Goal: Task Accomplishment & Management: Manage account settings

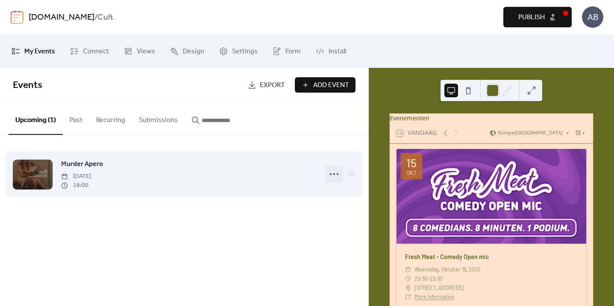
click at [333, 175] on icon at bounding box center [334, 174] width 14 height 14
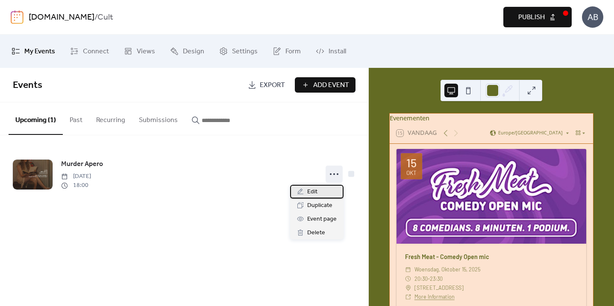
click at [314, 196] on span "Edit" at bounding box center [312, 192] width 10 height 10
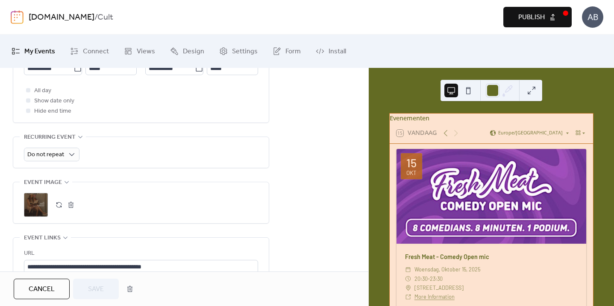
scroll to position [398, 0]
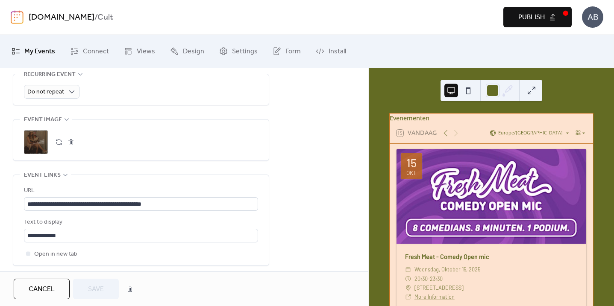
click at [70, 146] on button "button" at bounding box center [71, 142] width 12 height 12
click at [41, 143] on icon at bounding box center [36, 142] width 14 height 14
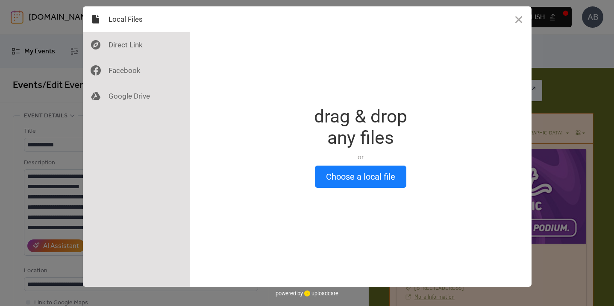
scroll to position [0, 0]
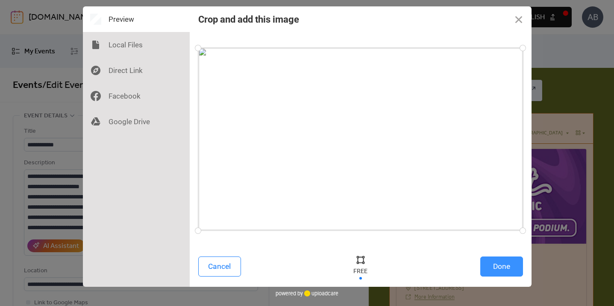
click at [509, 270] on button "Done" at bounding box center [501, 267] width 43 height 20
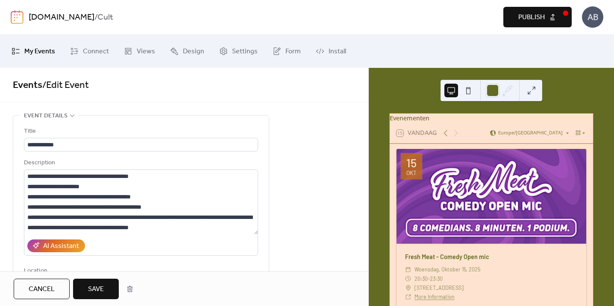
click at [97, 287] on span "Save" at bounding box center [96, 289] width 16 height 10
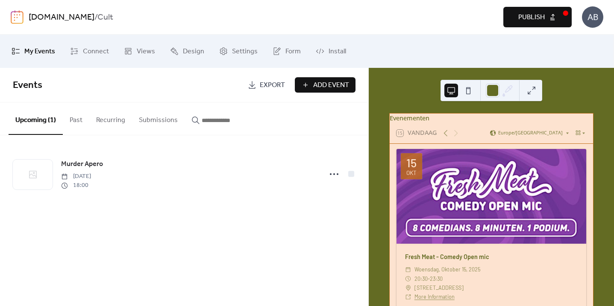
click at [224, 234] on div "Events Export Add Event Upcoming (1) Past Recurring Submissions Murder Apero [D…" at bounding box center [184, 187] width 368 height 238
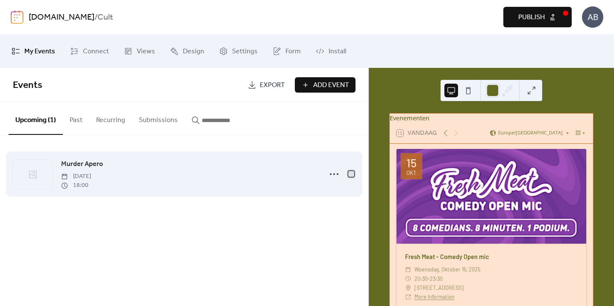
click at [353, 175] on div at bounding box center [351, 174] width 6 height 6
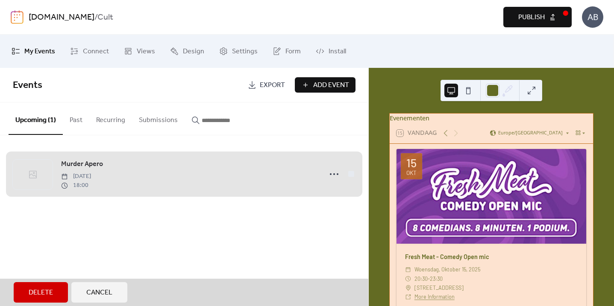
click at [353, 175] on span "Murder Apero [DATE] 18:00" at bounding box center [184, 174] width 342 height 52
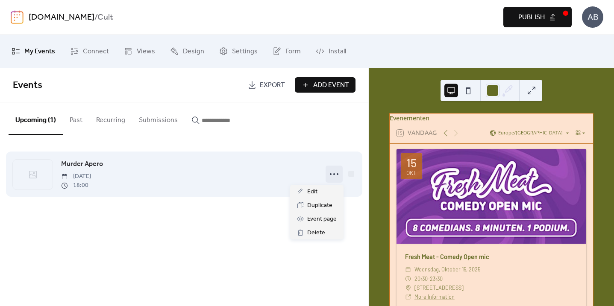
click at [333, 174] on icon at bounding box center [334, 174] width 14 height 14
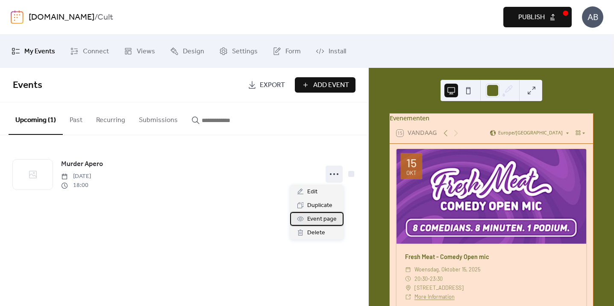
click at [323, 220] on span "Event page" at bounding box center [321, 219] width 29 height 10
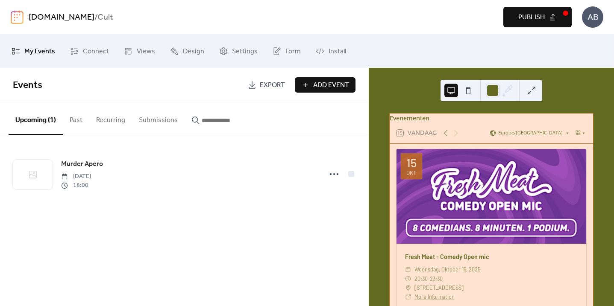
click at [531, 19] on span "Publish" at bounding box center [531, 17] width 26 height 10
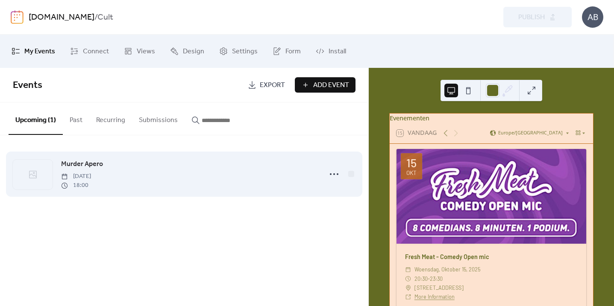
click at [49, 178] on div at bounding box center [33, 175] width 40 height 30
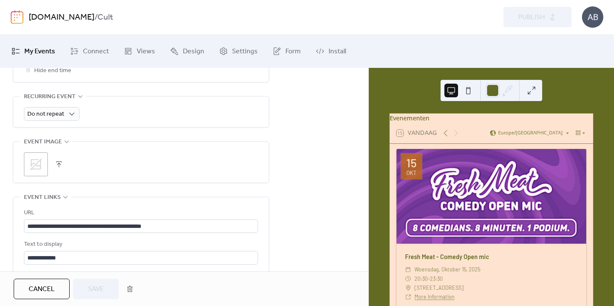
scroll to position [328, 0]
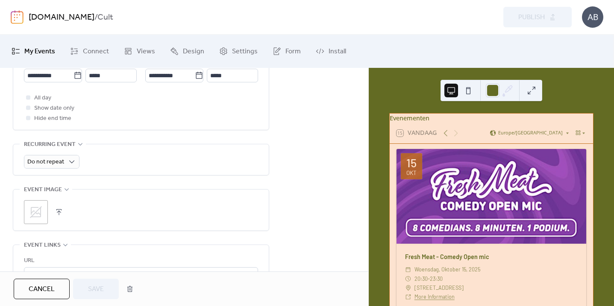
click at [41, 214] on icon at bounding box center [36, 212] width 12 height 12
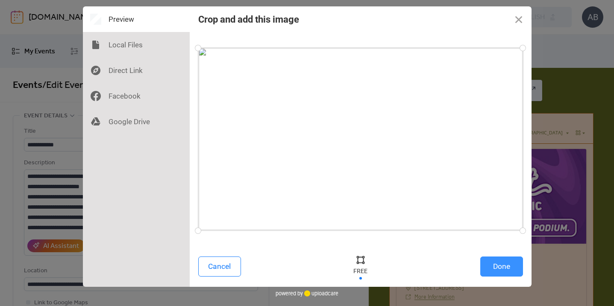
click at [509, 268] on button "Done" at bounding box center [501, 267] width 43 height 20
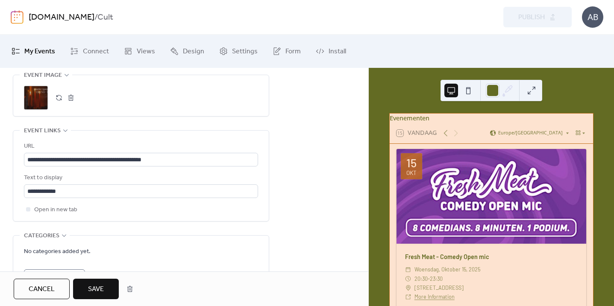
scroll to position [443, 0]
click at [102, 289] on span "Save" at bounding box center [96, 289] width 16 height 10
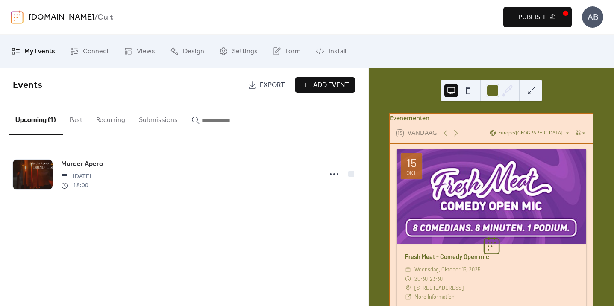
click at [547, 16] on button "Publish" at bounding box center [537, 17] width 68 height 20
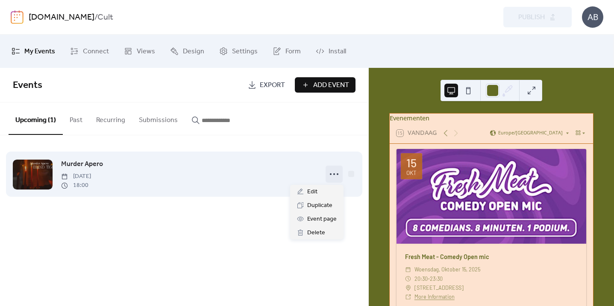
click at [331, 174] on icon at bounding box center [334, 174] width 14 height 14
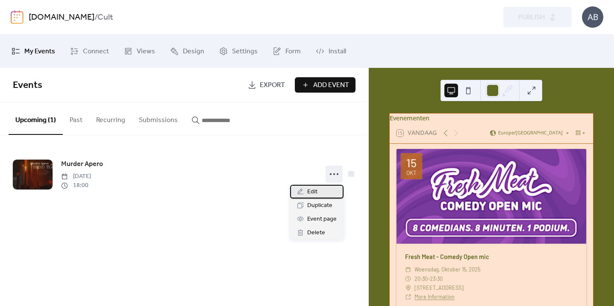
click at [322, 195] on div "Edit" at bounding box center [316, 192] width 53 height 14
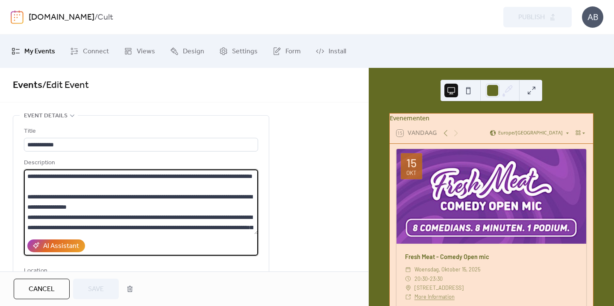
drag, startPoint x: 27, startPoint y: 207, endPoint x: 160, endPoint y: 218, distance: 132.8
click at [160, 218] on textarea "**********" at bounding box center [141, 202] width 234 height 65
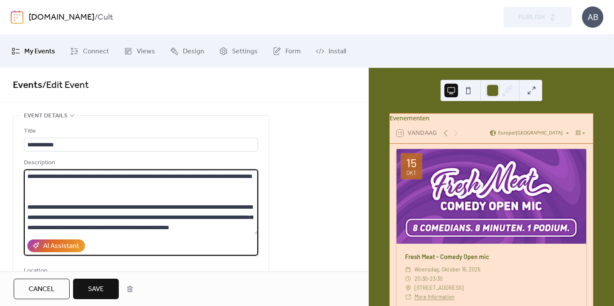
click at [26, 179] on textarea "**********" at bounding box center [141, 202] width 234 height 65
paste textarea "**********"
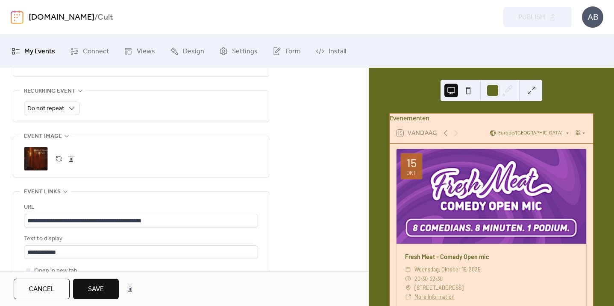
scroll to position [439, 0]
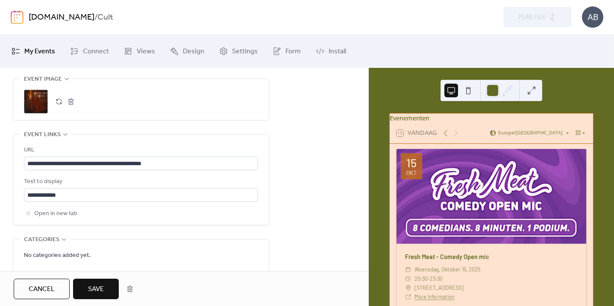
drag, startPoint x: 26, startPoint y: 218, endPoint x: 160, endPoint y: 300, distance: 157.3
click at [160, 300] on div "**********" at bounding box center [184, 187] width 368 height 238
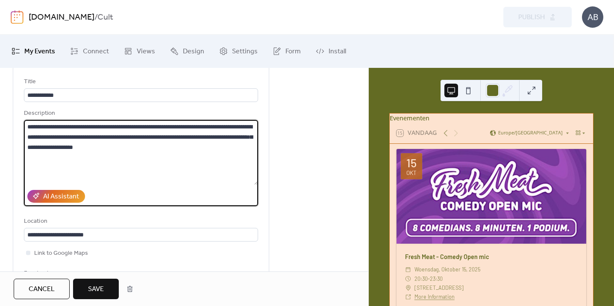
type textarea "**********"
click at [107, 288] on button "Save" at bounding box center [96, 289] width 46 height 20
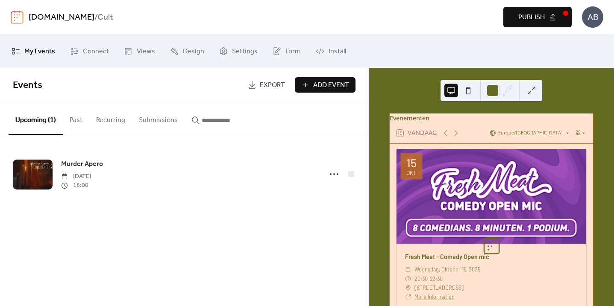
click at [518, 24] on button "Publish" at bounding box center [537, 17] width 68 height 20
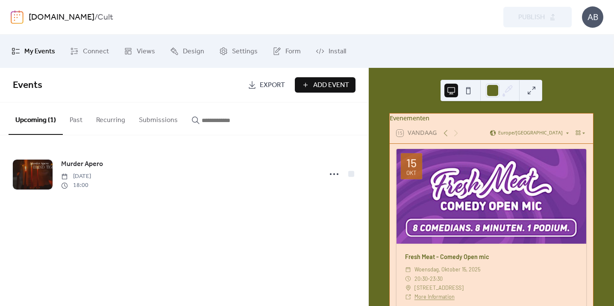
click at [20, 55] on link "My Events" at bounding box center [33, 51] width 56 height 26
click at [70, 50] on icon at bounding box center [74, 51] width 9 height 9
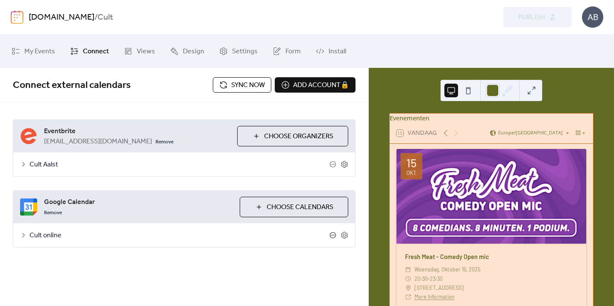
click at [332, 237] on icon at bounding box center [332, 235] width 7 height 7
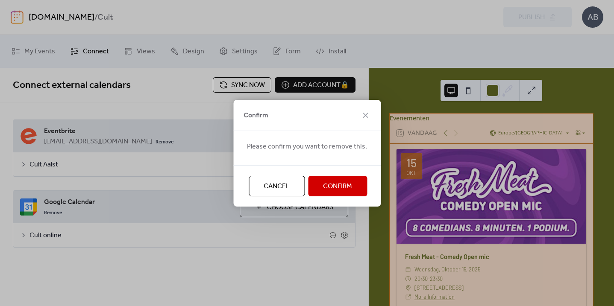
click at [332, 187] on span "Confirm" at bounding box center [337, 186] width 29 height 10
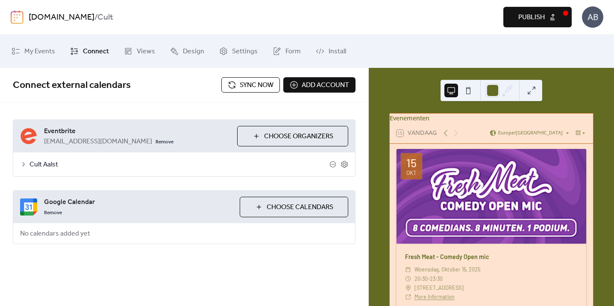
click at [259, 86] on span "Sync now" at bounding box center [257, 85] width 34 height 10
click at [552, 15] on button "Publish" at bounding box center [537, 17] width 68 height 20
click at [45, 47] on span "My Events" at bounding box center [39, 52] width 31 height 14
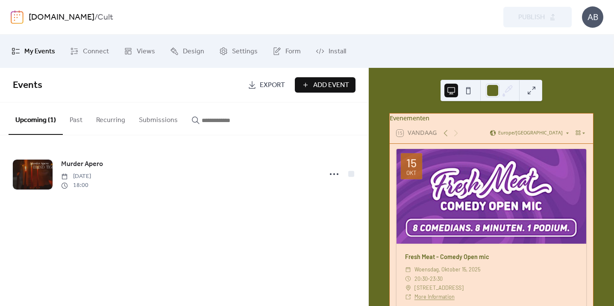
click at [334, 86] on span "Add Event" at bounding box center [331, 85] width 36 height 10
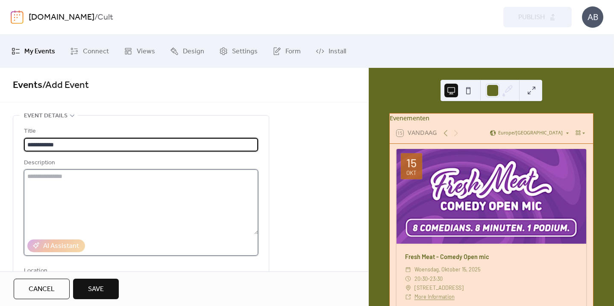
click at [77, 182] on textarea at bounding box center [141, 202] width 234 height 65
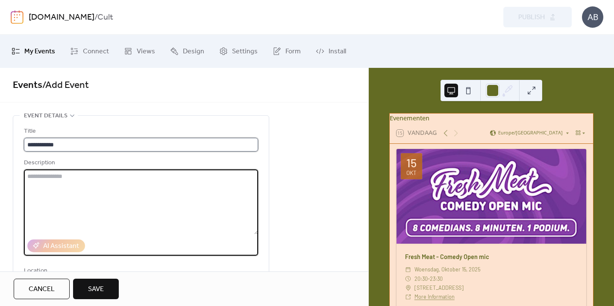
click at [70, 142] on input "**********" at bounding box center [141, 145] width 234 height 14
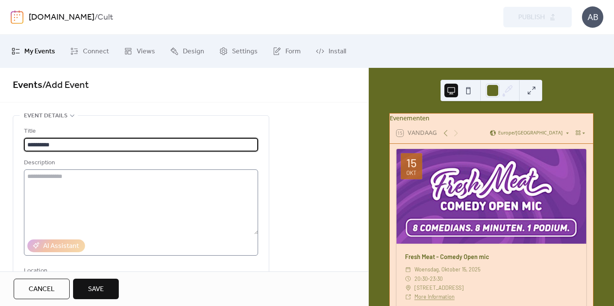
type input "**********"
click at [58, 186] on textarea at bounding box center [141, 202] width 234 height 65
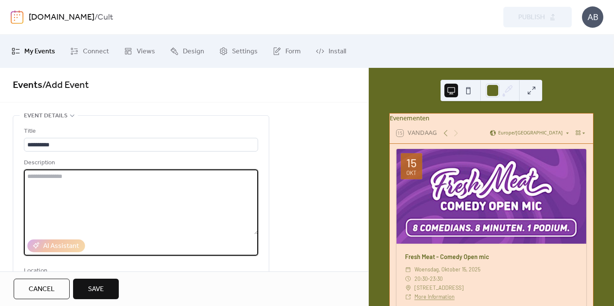
click at [128, 198] on textarea at bounding box center [141, 202] width 234 height 65
paste textarea "**********"
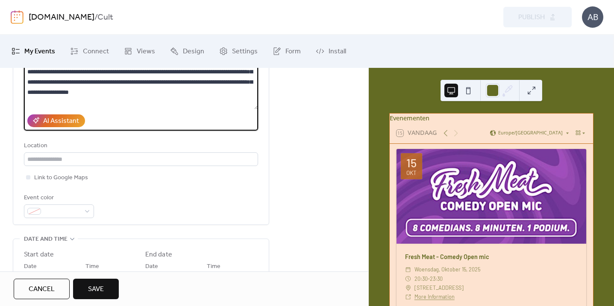
scroll to position [162, 0]
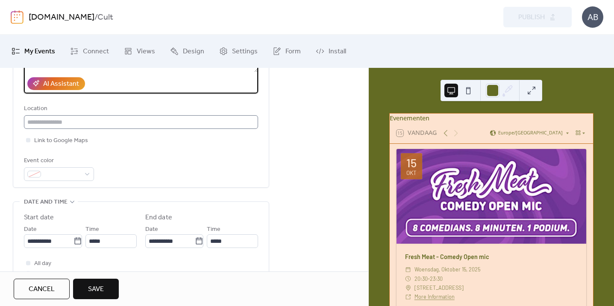
type textarea "**********"
click at [60, 125] on input "text" at bounding box center [141, 122] width 234 height 14
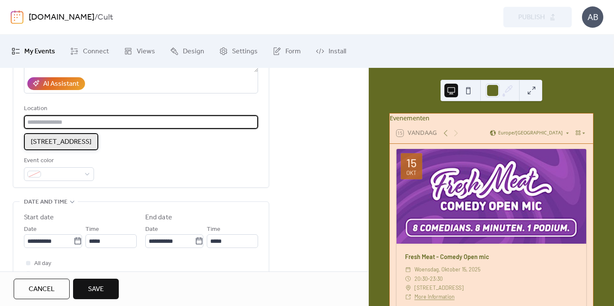
click at [58, 138] on span "[STREET_ADDRESS]" at bounding box center [61, 142] width 61 height 10
type input "**********"
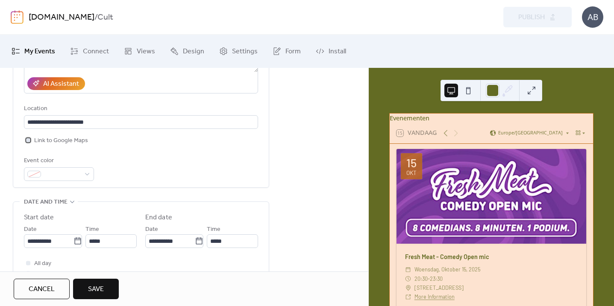
click at [30, 142] on div at bounding box center [28, 140] width 4 height 4
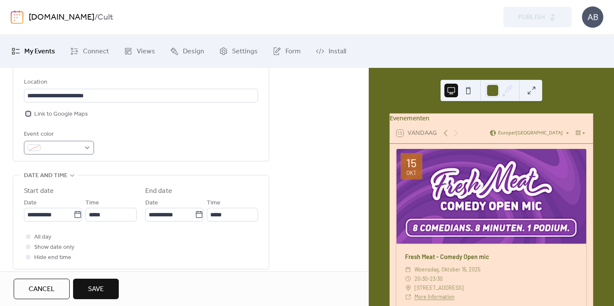
scroll to position [238, 0]
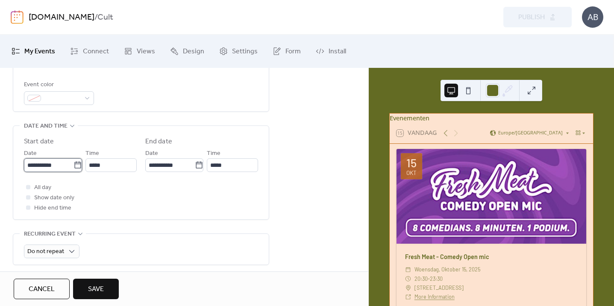
click at [58, 170] on input "**********" at bounding box center [49, 165] width 50 height 14
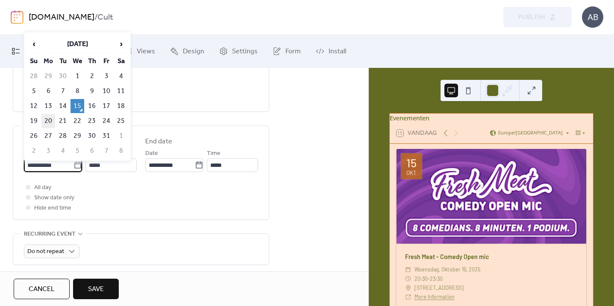
click at [47, 120] on td "20" at bounding box center [48, 121] width 14 height 14
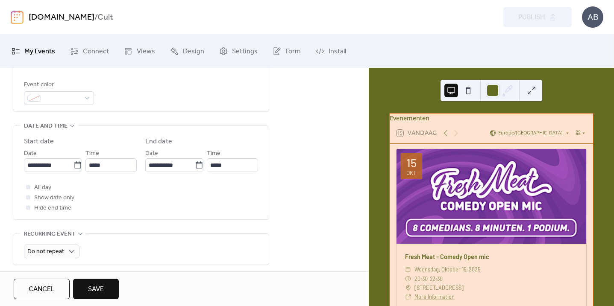
type input "**********"
click at [105, 171] on input "*****" at bounding box center [110, 165] width 51 height 14
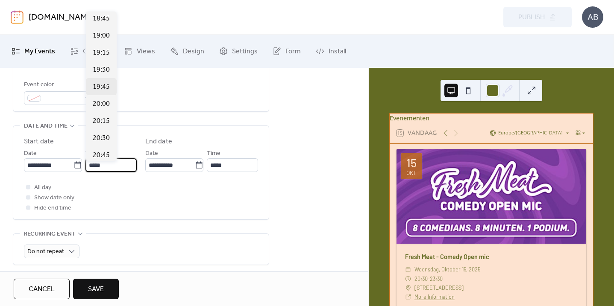
scroll to position [1281, 0]
click at [101, 72] on span "19:30" at bounding box center [101, 72] width 17 height 10
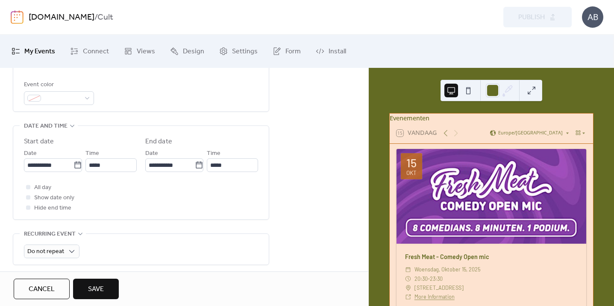
type input "*****"
click at [225, 170] on input "*****" at bounding box center [232, 165] width 51 height 14
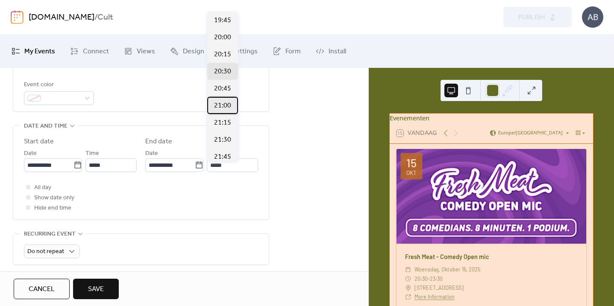
click at [226, 104] on span "21:00" at bounding box center [222, 106] width 17 height 10
type input "*****"
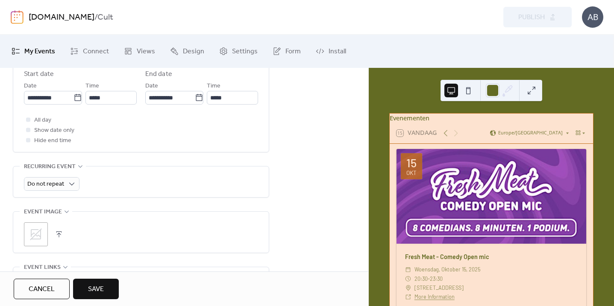
scroll to position [349, 0]
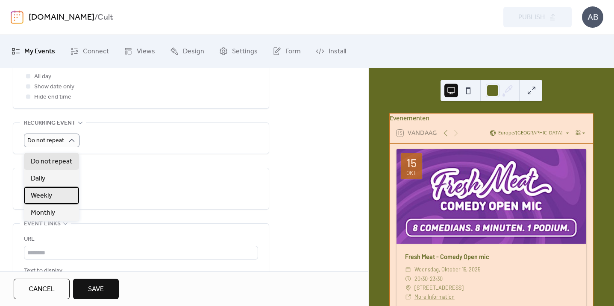
click at [56, 197] on div "Weekly" at bounding box center [51, 195] width 55 height 17
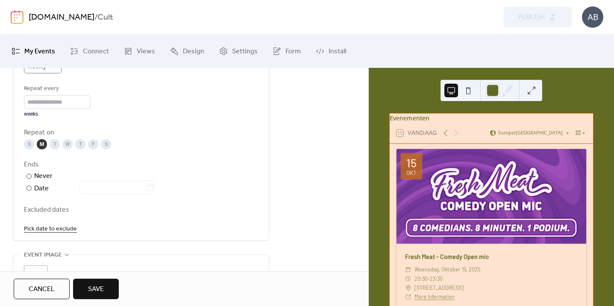
scroll to position [435, 0]
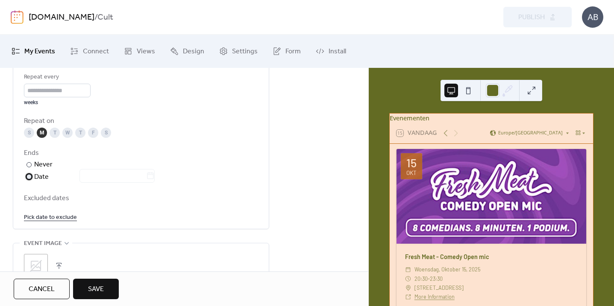
click at [38, 183] on div "Date" at bounding box center [94, 177] width 120 height 11
click at [50, 204] on span "Excluded dates" at bounding box center [141, 198] width 234 height 10
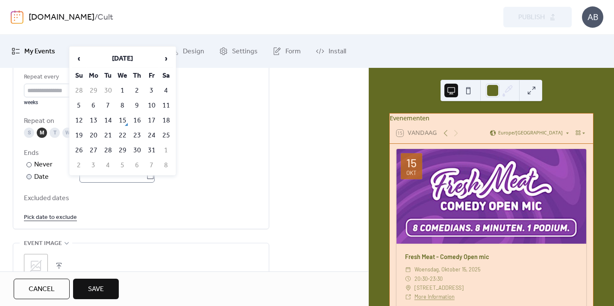
click at [155, 180] on icon at bounding box center [150, 176] width 9 height 9
click at [146, 183] on input "text" at bounding box center [112, 176] width 67 height 14
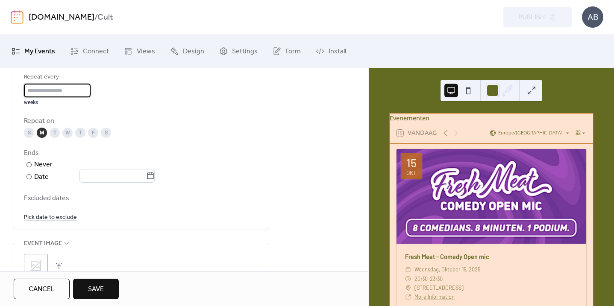
click at [33, 93] on input "*" at bounding box center [57, 91] width 67 height 14
type input "*"
click at [98, 117] on div "Repeat every * weeks Repeat on S M T W T F S Ends ​ Never ​ Date Excluded dates…" at bounding box center [141, 147] width 234 height 150
click at [37, 204] on span "Excluded dates" at bounding box center [141, 198] width 234 height 10
click at [39, 222] on link "Pick date to exclude" at bounding box center [50, 217] width 53 height 11
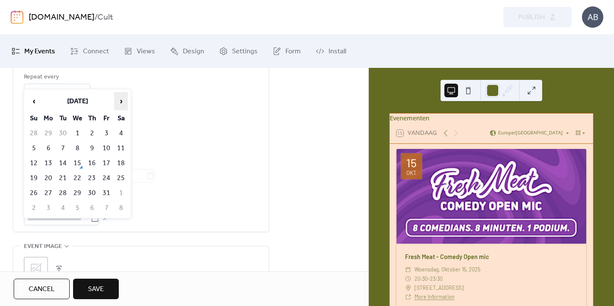
click at [117, 99] on span "›" at bounding box center [120, 101] width 13 height 17
click at [45, 166] on td "10" at bounding box center [48, 163] width 14 height 14
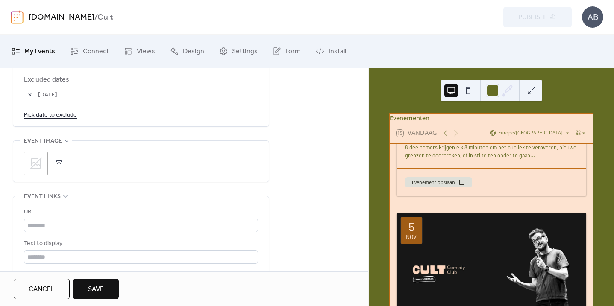
scroll to position [173, 0]
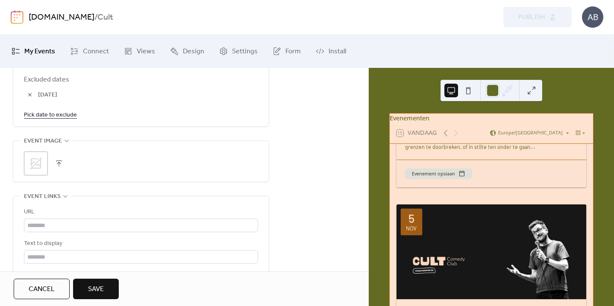
click at [58, 170] on button "button" at bounding box center [59, 164] width 12 height 12
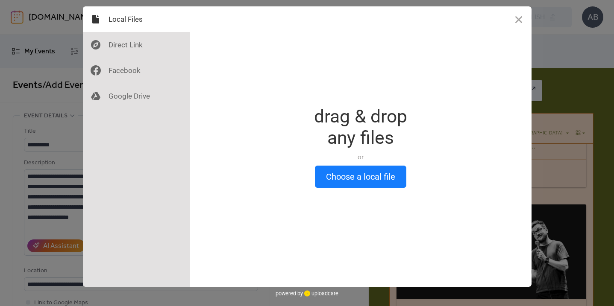
scroll to position [0, 0]
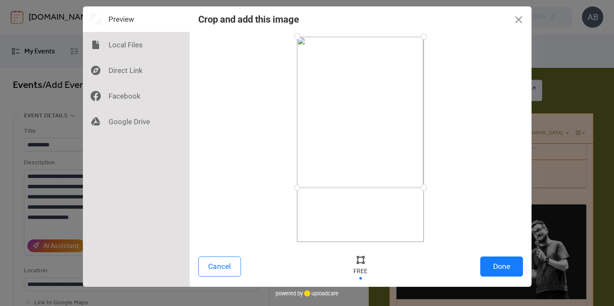
drag, startPoint x: 422, startPoint y: 241, endPoint x: 423, endPoint y: 187, distance: 53.8
click at [423, 187] on div at bounding box center [423, 187] width 15 height 15
drag, startPoint x: 421, startPoint y: 36, endPoint x: 420, endPoint y: 29, distance: 6.5
click at [420, 29] on div "Crop and add this image Cancel Done" at bounding box center [361, 146] width 342 height 281
drag, startPoint x: 419, startPoint y: 38, endPoint x: 434, endPoint y: 26, distance: 19.1
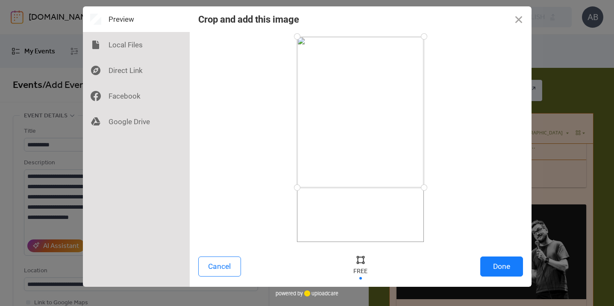
click at [434, 26] on div "Crop and add this image Cancel Done" at bounding box center [361, 146] width 342 height 281
drag, startPoint x: 424, startPoint y: 189, endPoint x: 432, endPoint y: 224, distance: 35.9
click at [432, 224] on div at bounding box center [360, 139] width 325 height 206
drag, startPoint x: 423, startPoint y: 223, endPoint x: 427, endPoint y: 251, distance: 28.9
click at [427, 251] on div "Crop and add this image Cancel Done" at bounding box center [361, 146] width 342 height 281
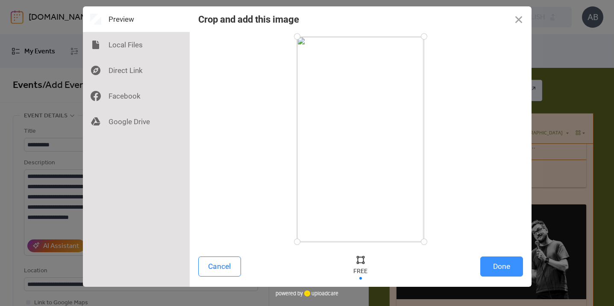
click at [506, 266] on button "Done" at bounding box center [501, 267] width 43 height 20
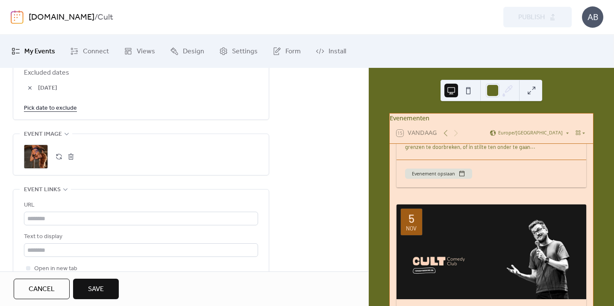
scroll to position [564, 0]
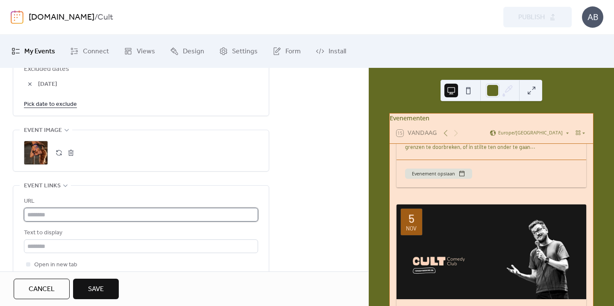
click at [73, 222] on input "text" at bounding box center [141, 215] width 234 height 14
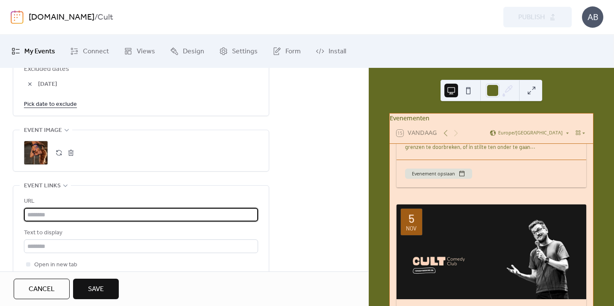
paste input "**********"
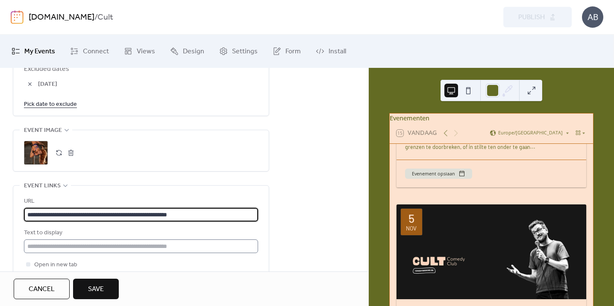
type input "**********"
click at [53, 253] on input "text" at bounding box center [141, 247] width 234 height 14
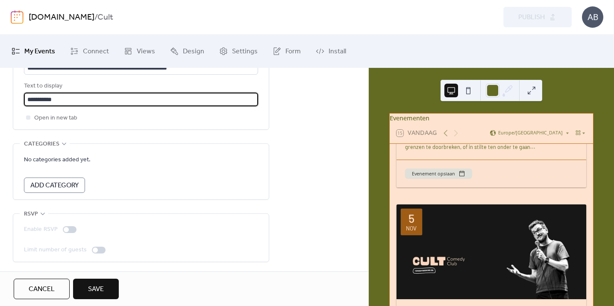
scroll to position [720, 0]
type input "**********"
click at [99, 294] on span "Save" at bounding box center [96, 289] width 16 height 10
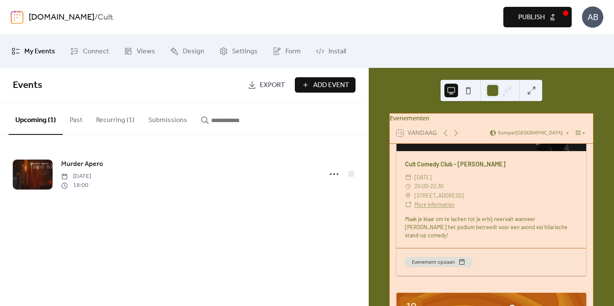
scroll to position [433, 0]
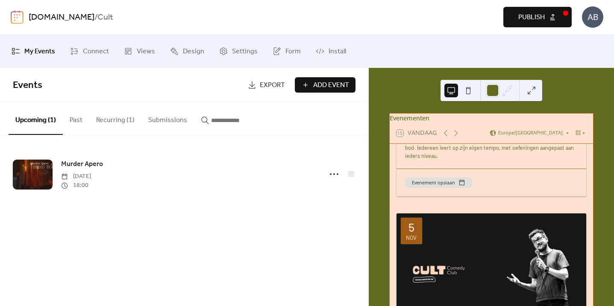
click at [116, 120] on button "Recurring (1)" at bounding box center [115, 118] width 52 height 32
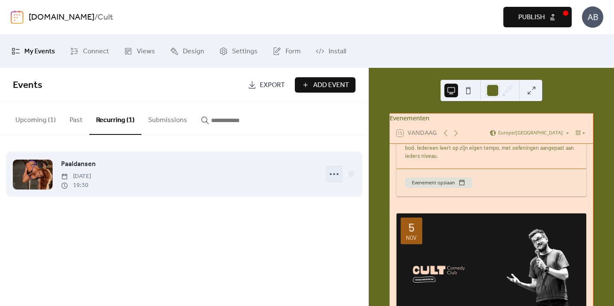
click at [337, 173] on icon at bounding box center [334, 174] width 14 height 14
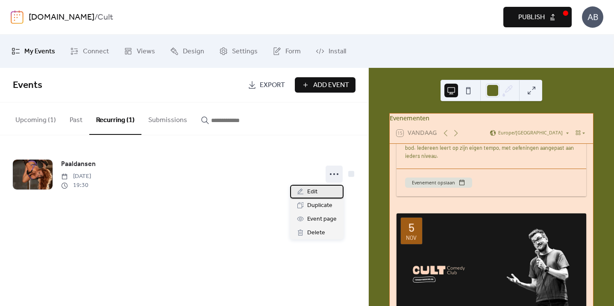
click at [314, 190] on span "Edit" at bounding box center [312, 192] width 10 height 10
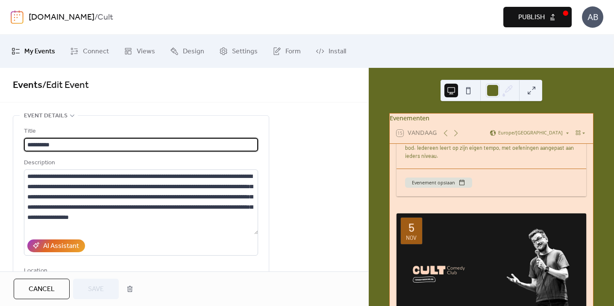
scroll to position [473, 0]
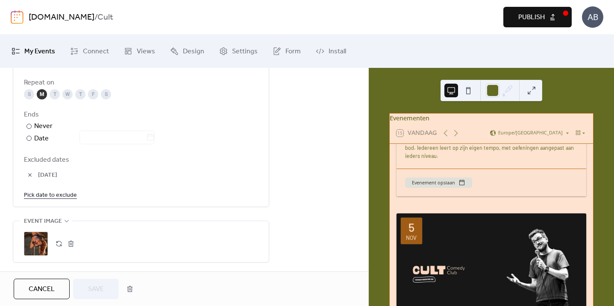
click at [73, 250] on button "button" at bounding box center [71, 244] width 12 height 12
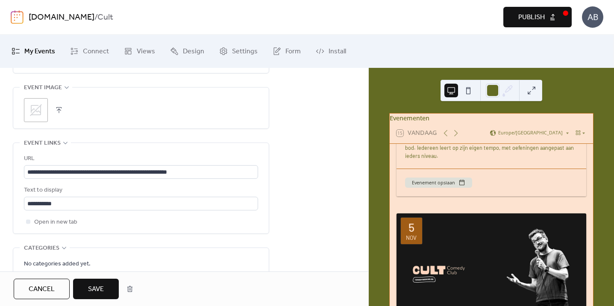
scroll to position [608, 0]
click at [56, 111] on button "button" at bounding box center [59, 109] width 12 height 12
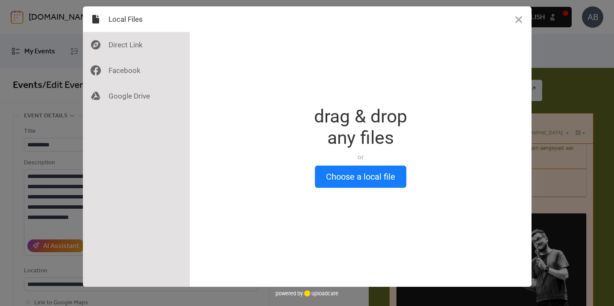
scroll to position [0, 0]
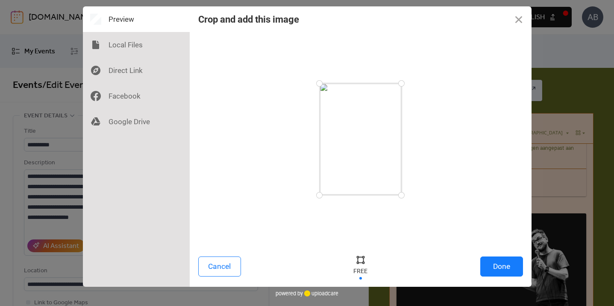
click at [502, 264] on button "Done" at bounding box center [501, 267] width 43 height 20
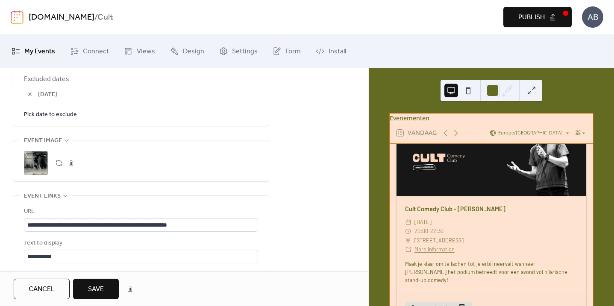
scroll to position [713, 0]
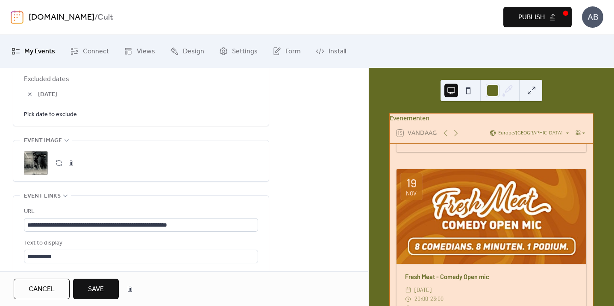
click at [106, 290] on button "Save" at bounding box center [96, 289] width 46 height 20
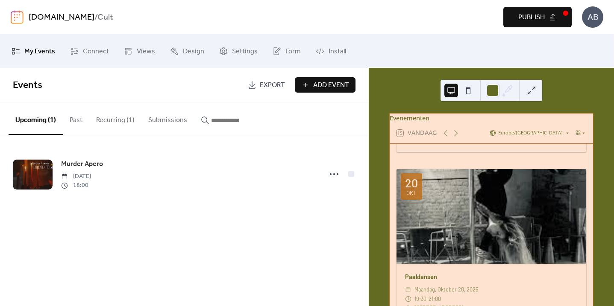
scroll to position [204, 0]
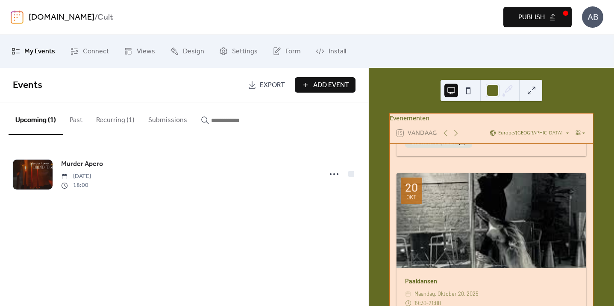
click at [123, 118] on button "Recurring (1)" at bounding box center [115, 118] width 52 height 32
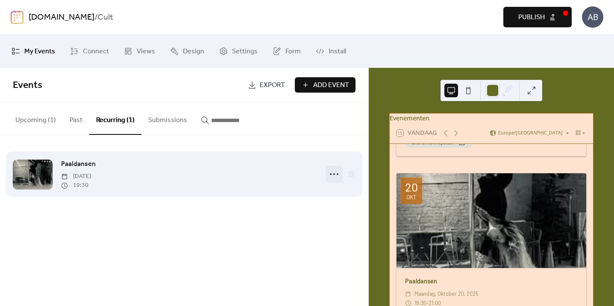
click at [333, 176] on icon at bounding box center [334, 174] width 14 height 14
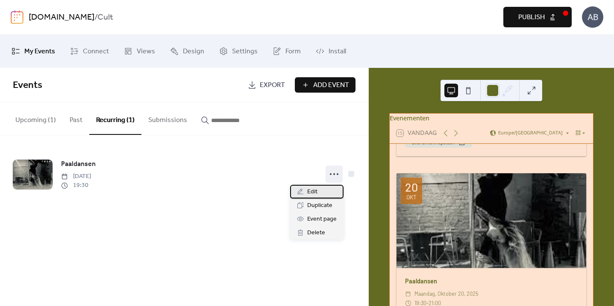
click at [326, 194] on div "Edit" at bounding box center [316, 192] width 53 height 14
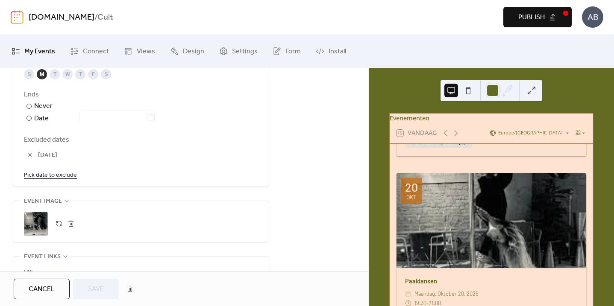
scroll to position [543, 0]
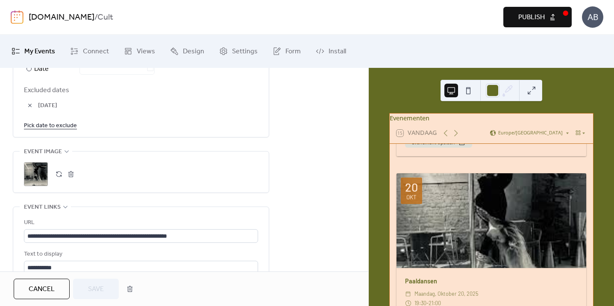
click at [69, 180] on button "button" at bounding box center [71, 174] width 12 height 12
click at [60, 180] on button "button" at bounding box center [59, 174] width 12 height 12
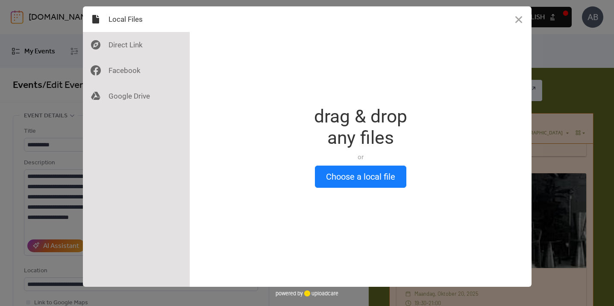
scroll to position [0, 0]
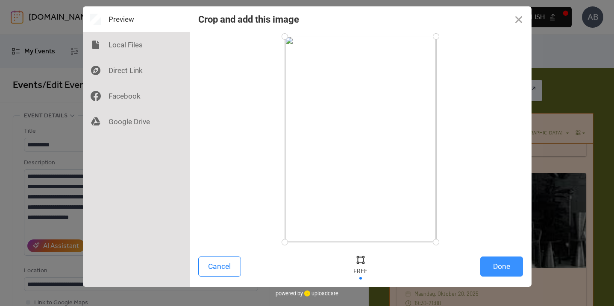
click at [511, 267] on button "Done" at bounding box center [501, 267] width 43 height 20
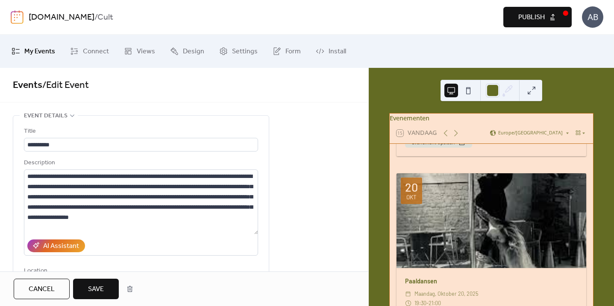
scroll to position [554, 0]
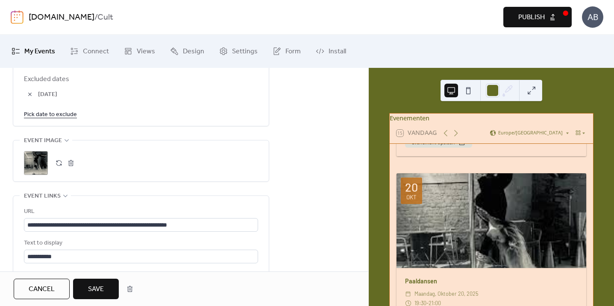
click at [92, 288] on span "Save" at bounding box center [96, 289] width 16 height 10
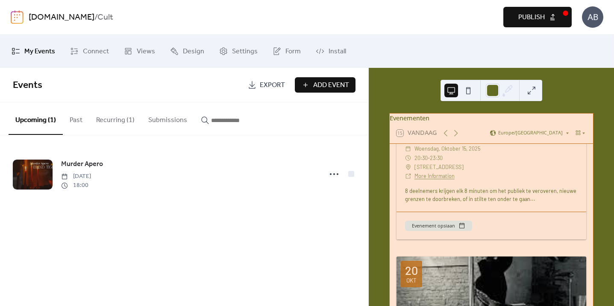
scroll to position [111, 0]
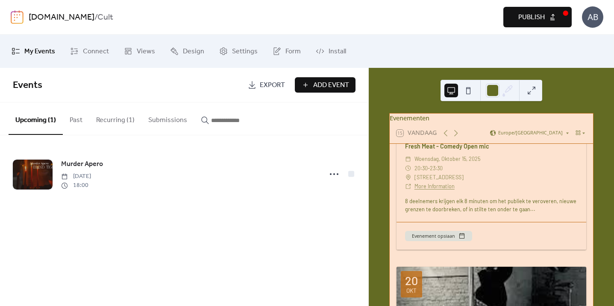
click at [544, 20] on span "Publish" at bounding box center [531, 17] width 26 height 10
click at [112, 120] on button "Recurring (1)" at bounding box center [115, 118] width 52 height 32
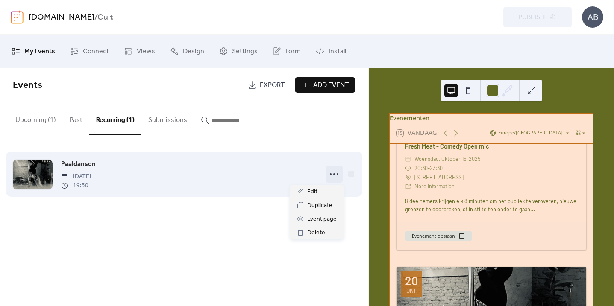
click at [331, 175] on circle at bounding box center [331, 174] width 2 height 2
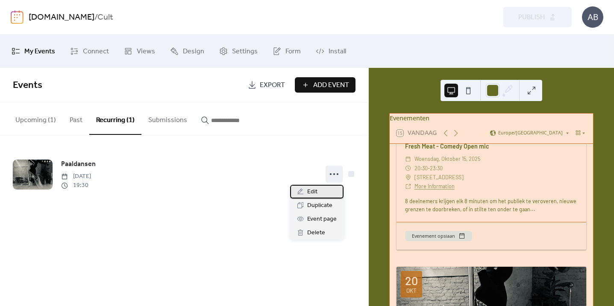
click at [312, 188] on span "Edit" at bounding box center [312, 192] width 10 height 10
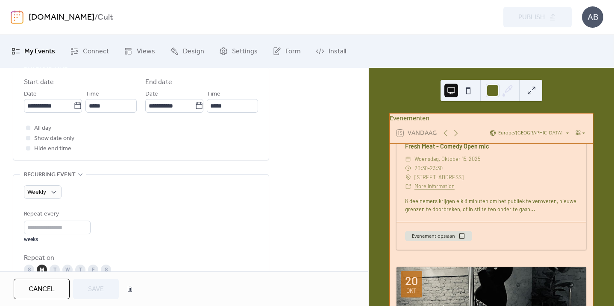
scroll to position [382, 0]
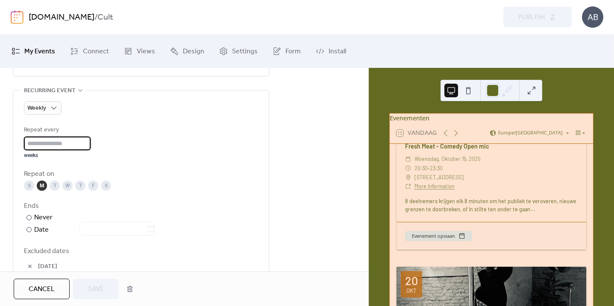
click at [91, 148] on input "*" at bounding box center [57, 144] width 67 height 14
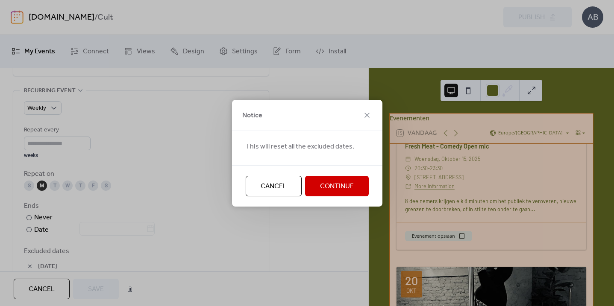
click at [297, 184] on button "Cancel" at bounding box center [274, 186] width 56 height 20
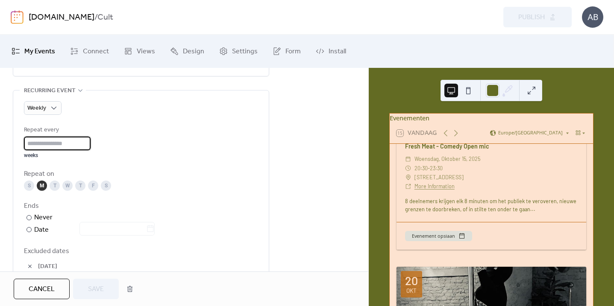
click at [91, 150] on input "*" at bounding box center [57, 144] width 67 height 14
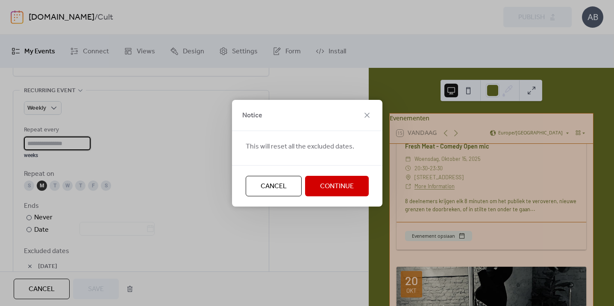
click at [91, 150] on input "*" at bounding box center [57, 144] width 67 height 14
click at [258, 187] on button "Cancel" at bounding box center [274, 186] width 56 height 20
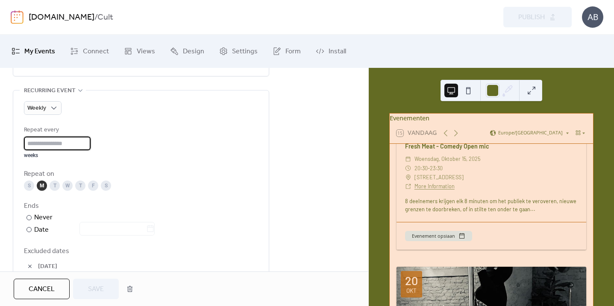
click at [47, 149] on input "*" at bounding box center [57, 144] width 67 height 14
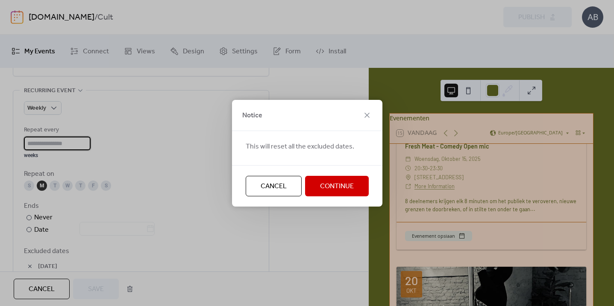
click at [320, 188] on span "Continue" at bounding box center [337, 186] width 34 height 10
type input "*"
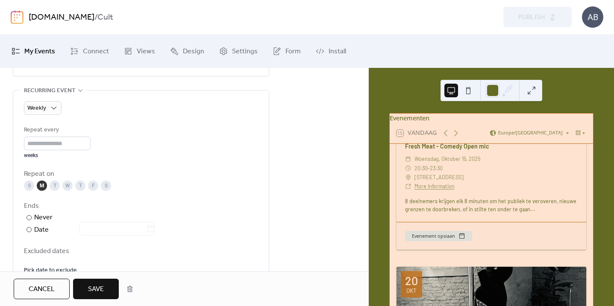
click at [157, 203] on div "Repeat every * weeks Repeat on S M T W T F S Ends ​ Never ​ Date Excluded dates…" at bounding box center [141, 200] width 234 height 150
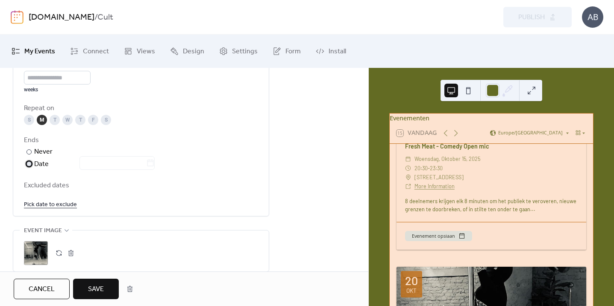
click at [91, 168] on div at bounding box center [111, 164] width 85 height 12
click at [98, 170] on input "text" at bounding box center [112, 163] width 67 height 14
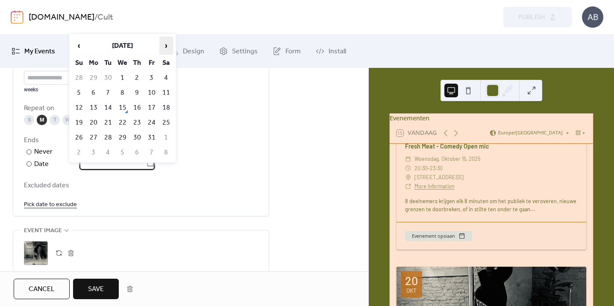
click at [166, 47] on span "›" at bounding box center [166, 45] width 13 height 17
click at [92, 110] on td "15" at bounding box center [94, 108] width 14 height 14
type input "**********"
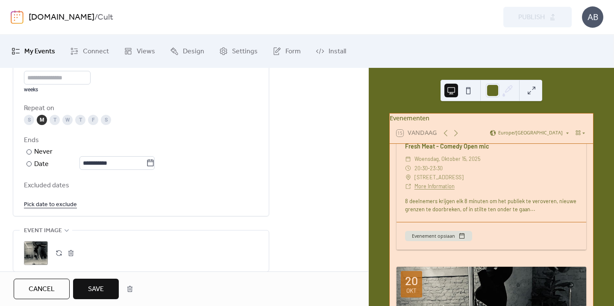
click at [38, 210] on link "Pick date to exclude" at bounding box center [50, 204] width 53 height 11
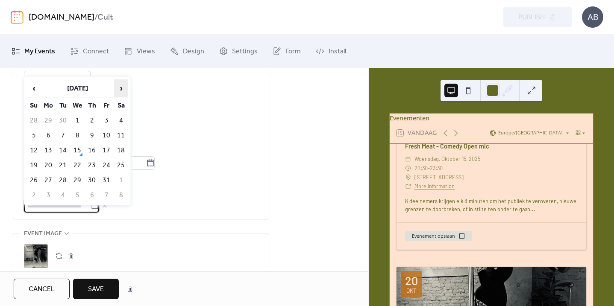
click at [120, 88] on span "›" at bounding box center [120, 88] width 13 height 17
click at [47, 154] on td "10" at bounding box center [48, 150] width 14 height 14
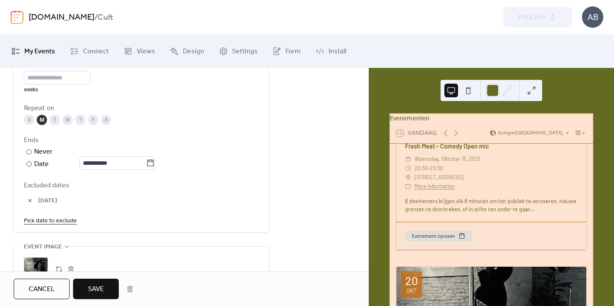
scroll to position [500, 0]
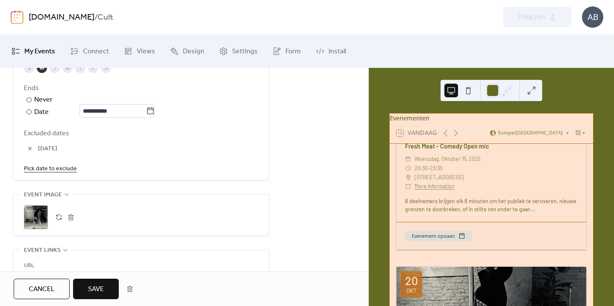
click at [88, 290] on button "Save" at bounding box center [96, 289] width 46 height 20
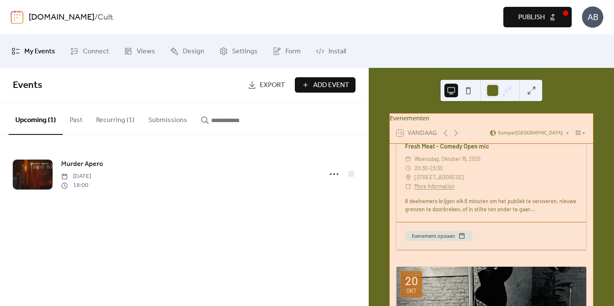
click at [524, 16] on span "Publish" at bounding box center [531, 17] width 26 height 10
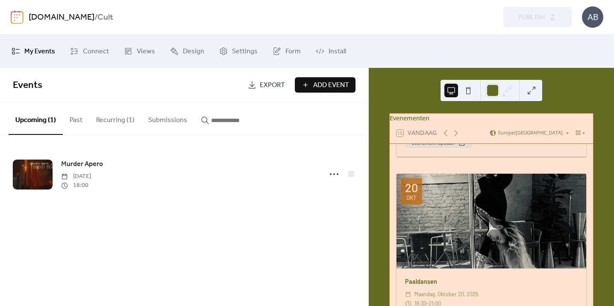
scroll to position [204, 0]
click at [108, 122] on button "Recurring (1)" at bounding box center [115, 118] width 52 height 32
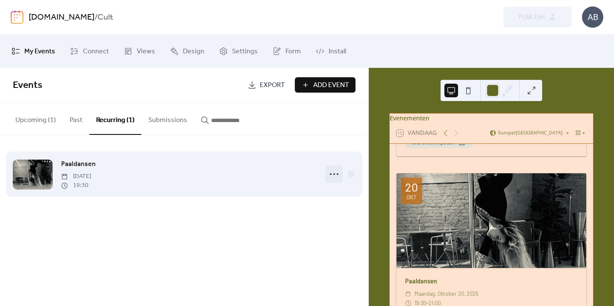
click at [336, 176] on icon at bounding box center [334, 174] width 14 height 14
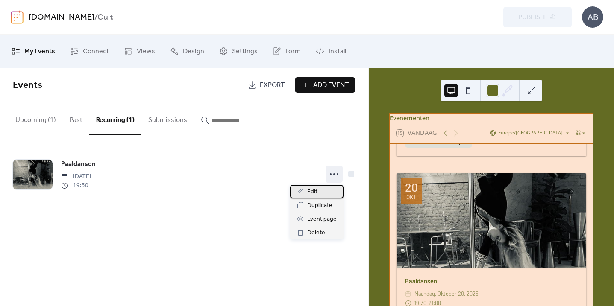
click at [322, 191] on div "Edit" at bounding box center [316, 192] width 53 height 14
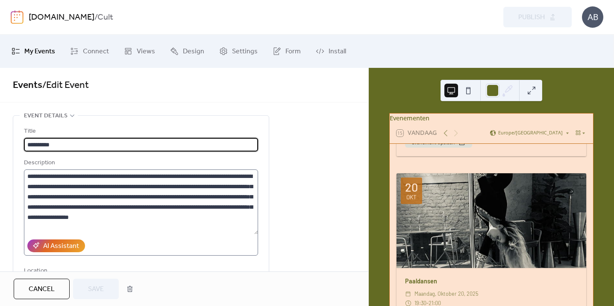
type input "**********"
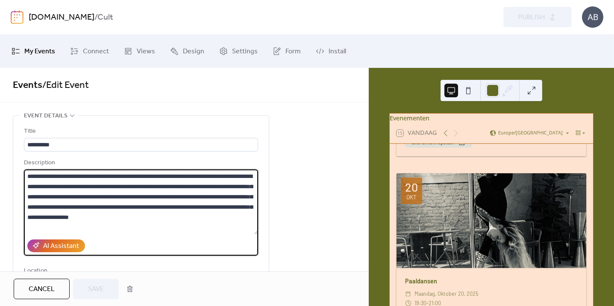
drag, startPoint x: 111, startPoint y: 231, endPoint x: 89, endPoint y: 231, distance: 21.8
click at [89, 231] on textarea "**********" at bounding box center [141, 202] width 234 height 65
drag, startPoint x: 89, startPoint y: 231, endPoint x: 5, endPoint y: 141, distance: 123.3
paste textarea
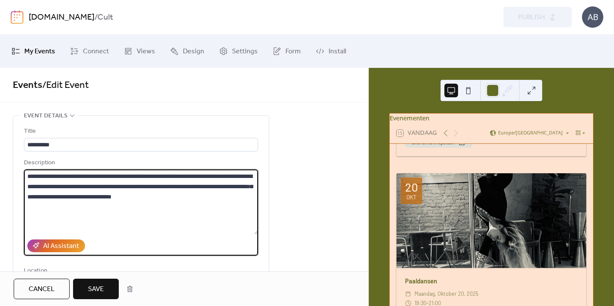
type textarea "**********"
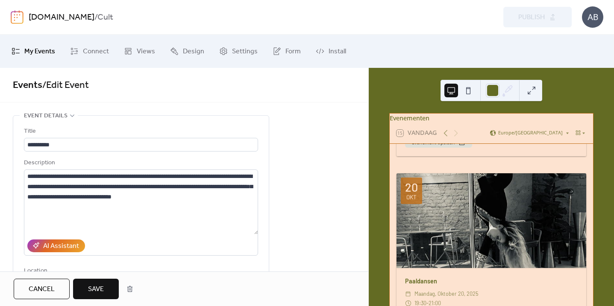
click at [106, 289] on button "Save" at bounding box center [96, 289] width 46 height 20
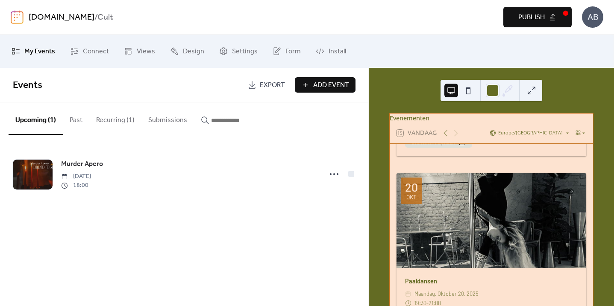
click at [533, 19] on span "Publish" at bounding box center [531, 17] width 26 height 10
